Goal: Task Accomplishment & Management: Manage account settings

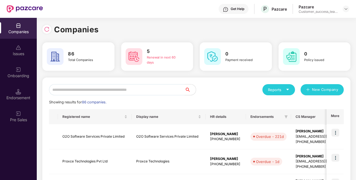
click at [103, 89] on input "text" at bounding box center [117, 89] width 136 height 11
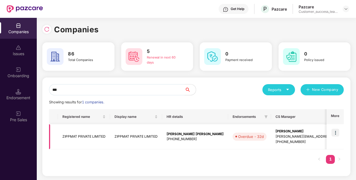
type input "***"
click at [337, 133] on img at bounding box center [335, 133] width 8 height 8
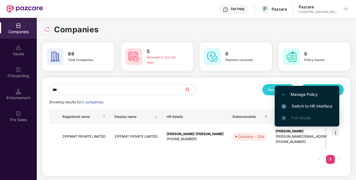
click at [314, 108] on span "Switch to HR interface" at bounding box center [307, 106] width 51 height 6
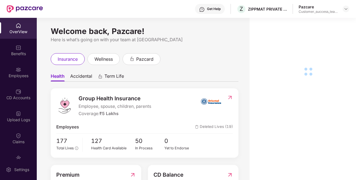
scroll to position [35, 0]
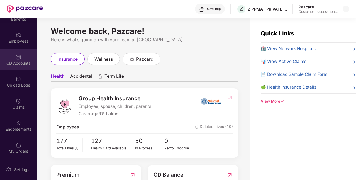
click at [21, 59] on div "CD Accounts" at bounding box center [18, 59] width 37 height 21
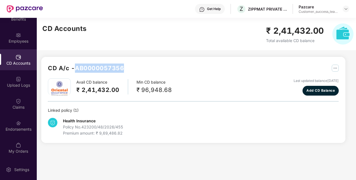
drag, startPoint x: 76, startPoint y: 68, endPoint x: 125, endPoint y: 68, distance: 49.0
click at [125, 68] on div "CD A/c - AB0000057356" at bounding box center [193, 70] width 291 height 15
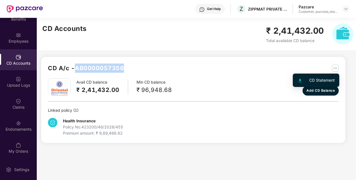
click at [335, 68] on img "button" at bounding box center [335, 68] width 7 height 7
click at [324, 79] on div "CD Statement" at bounding box center [322, 80] width 26 height 6
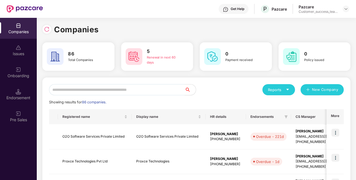
click at [159, 87] on input "text" at bounding box center [117, 89] width 136 height 11
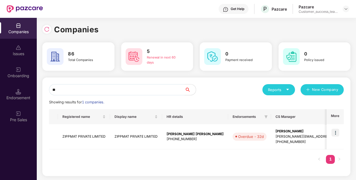
type input "*"
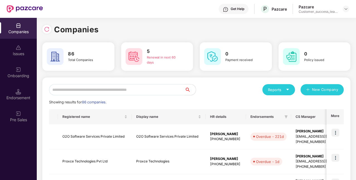
click at [23, 31] on div "Companies" at bounding box center [18, 32] width 37 height 6
click at [97, 91] on input "text" at bounding box center [117, 89] width 136 height 11
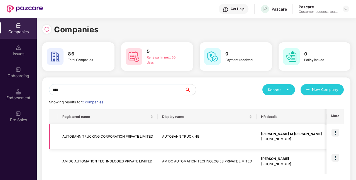
type input "****"
click at [336, 134] on img at bounding box center [335, 133] width 8 height 8
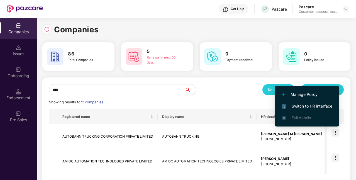
click at [314, 107] on span "Switch to HR interface" at bounding box center [307, 106] width 51 height 6
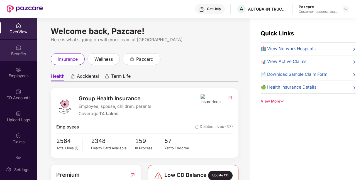
click at [12, 49] on div "Benefits" at bounding box center [18, 50] width 37 height 21
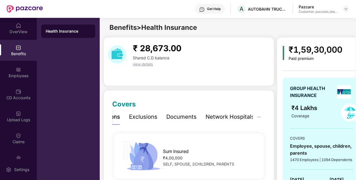
click at [231, 118] on div "Network Hospitals" at bounding box center [230, 117] width 49 height 9
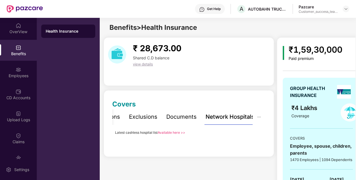
click at [168, 131] on link "Available here >>" at bounding box center [172, 132] width 28 height 4
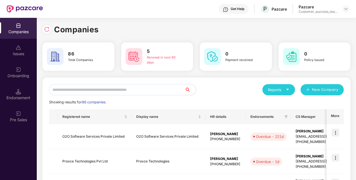
click at [108, 87] on input "text" at bounding box center [117, 89] width 136 height 11
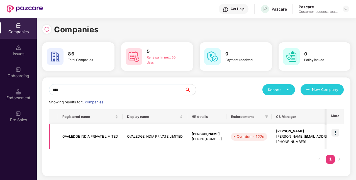
type input "****"
click at [337, 132] on img at bounding box center [335, 133] width 8 height 8
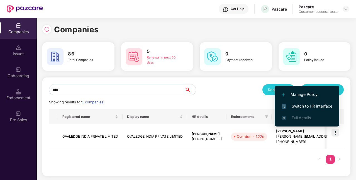
click at [295, 103] on span "Switch to HR interface" at bounding box center [307, 106] width 51 height 6
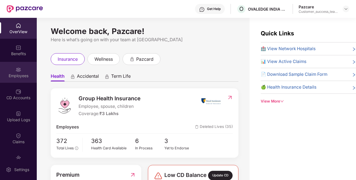
click at [19, 66] on div "Employees" at bounding box center [18, 72] width 37 height 21
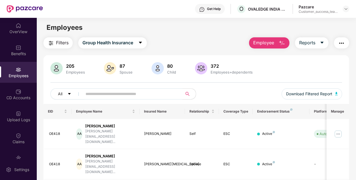
click at [130, 96] on input "text" at bounding box center [129, 94] width 89 height 8
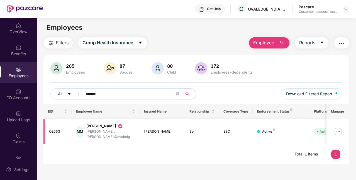
type input "*******"
click at [339, 129] on img at bounding box center [338, 131] width 9 height 9
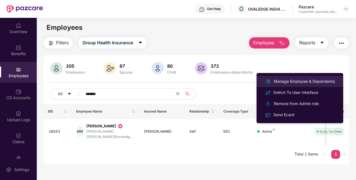
click at [305, 83] on div "Manage Employee & Dependents" at bounding box center [304, 81] width 63 height 6
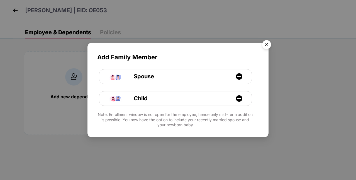
click at [267, 47] on img "Close" at bounding box center [267, 46] width 16 height 16
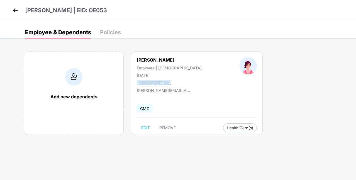
drag, startPoint x: 167, startPoint y: 83, endPoint x: 136, endPoint y: 83, distance: 30.9
click at [136, 83] on div "[PERSON_NAME] Employee | [DEMOGRAPHIC_DATA] [DATE] [PHONE_NUMBER]" at bounding box center [169, 71] width 103 height 28
copy div "[PHONE_NUMBER]"
click at [16, 11] on img at bounding box center [15, 10] width 8 height 8
